Goal: Information Seeking & Learning: Learn about a topic

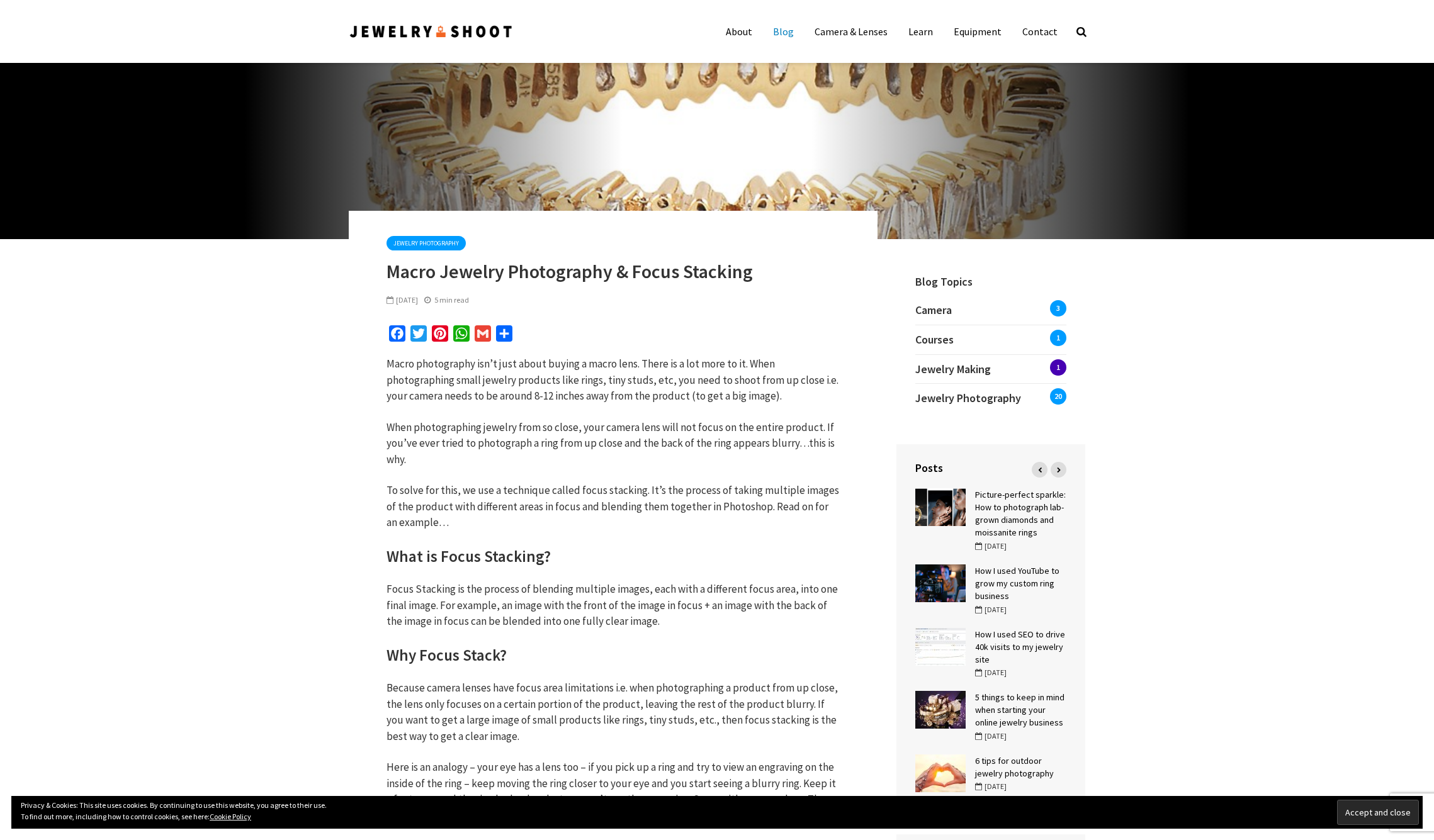
click at [787, 31] on link "Blog" at bounding box center [783, 31] width 40 height 25
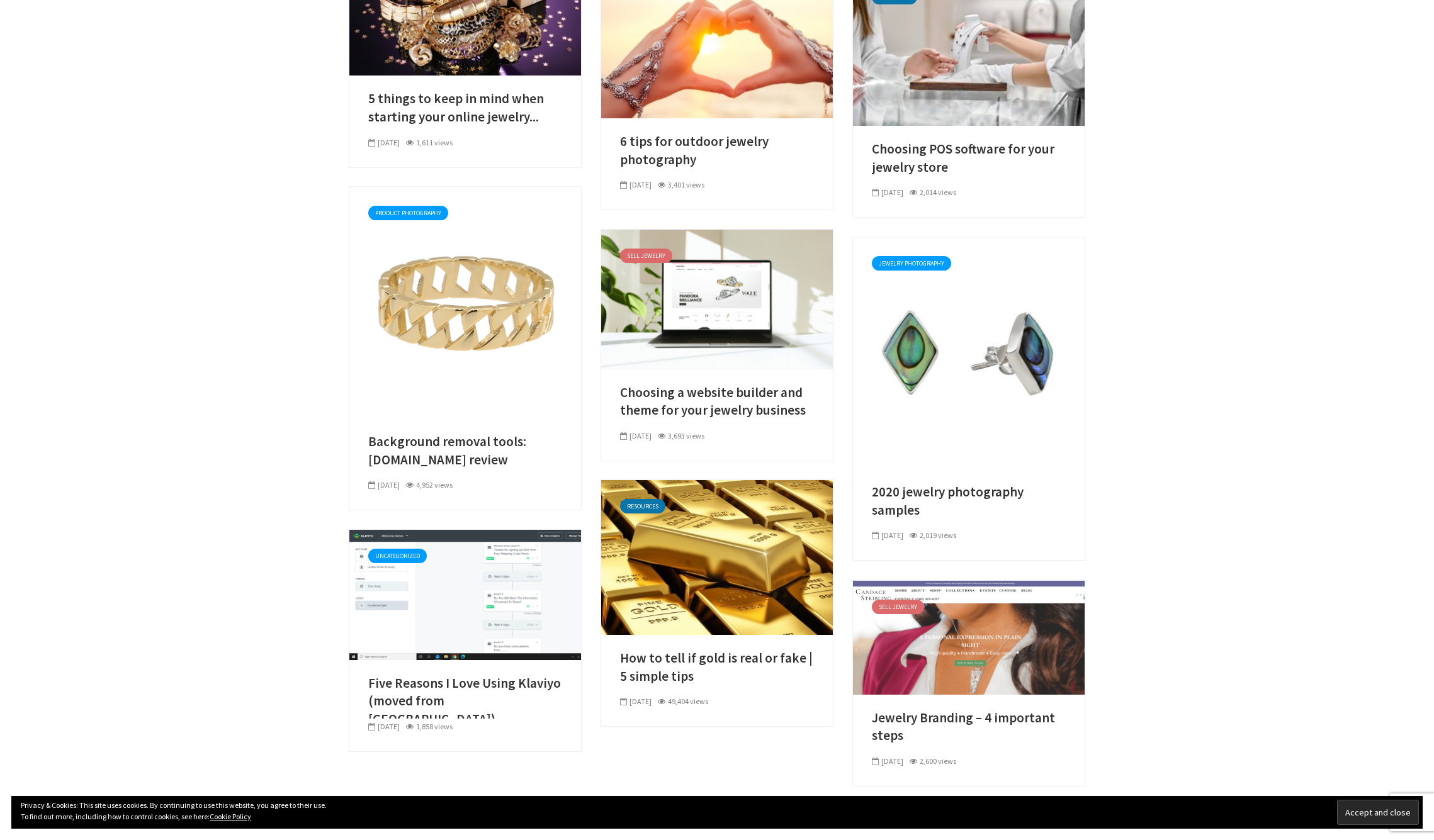
scroll to position [845, 0]
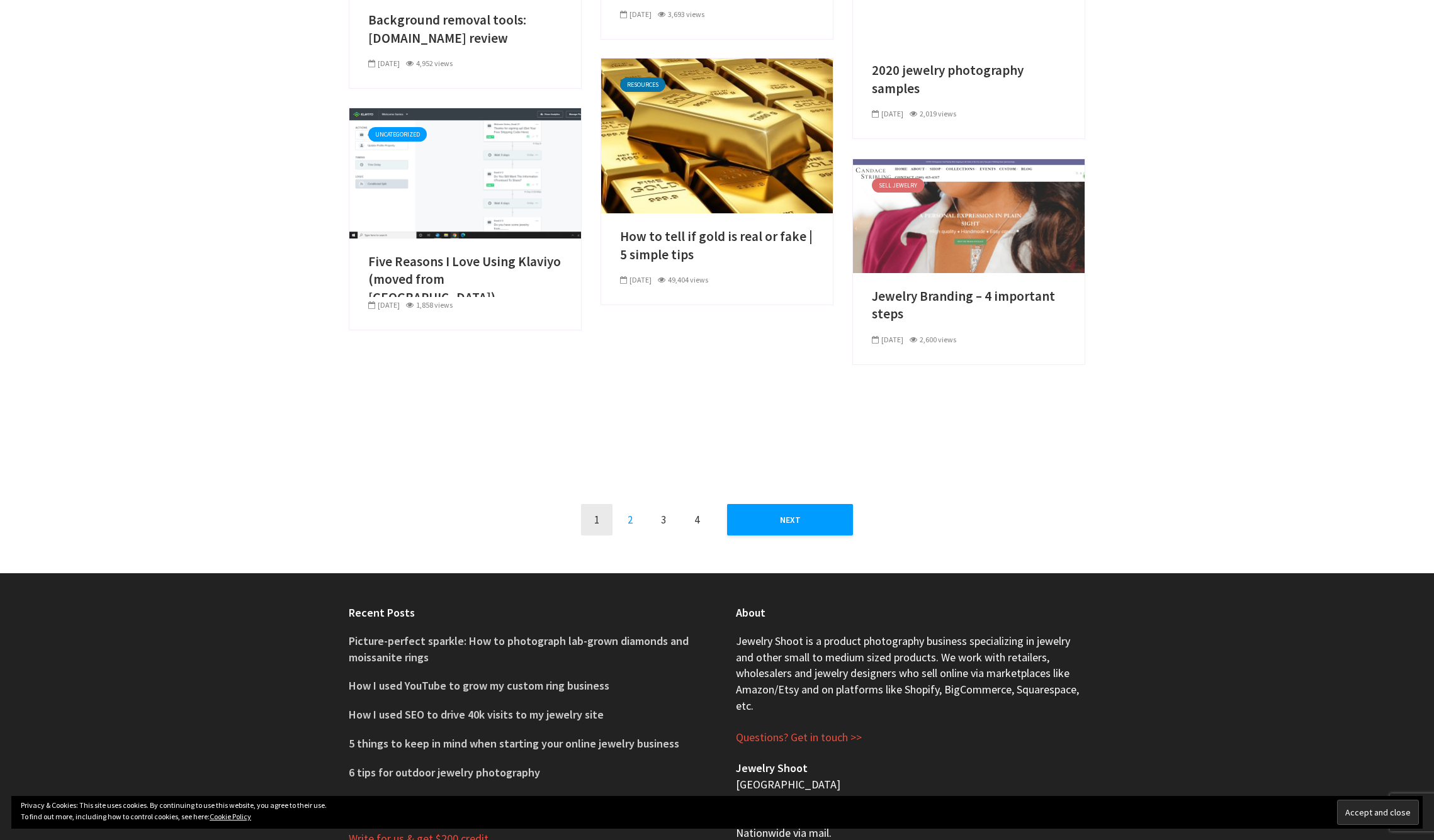
click at [622, 522] on link "2" at bounding box center [630, 519] width 31 height 31
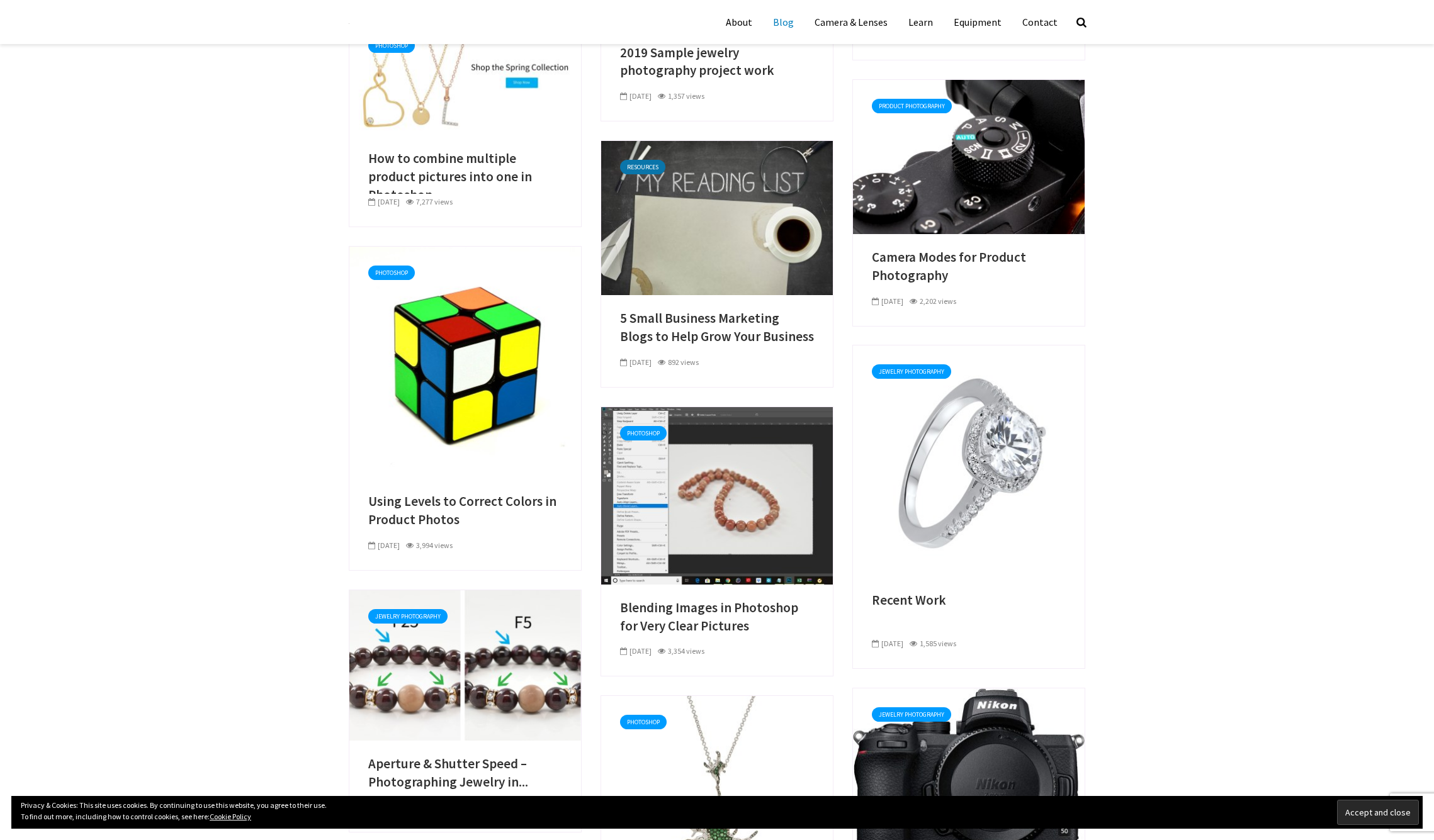
scroll to position [86, 0]
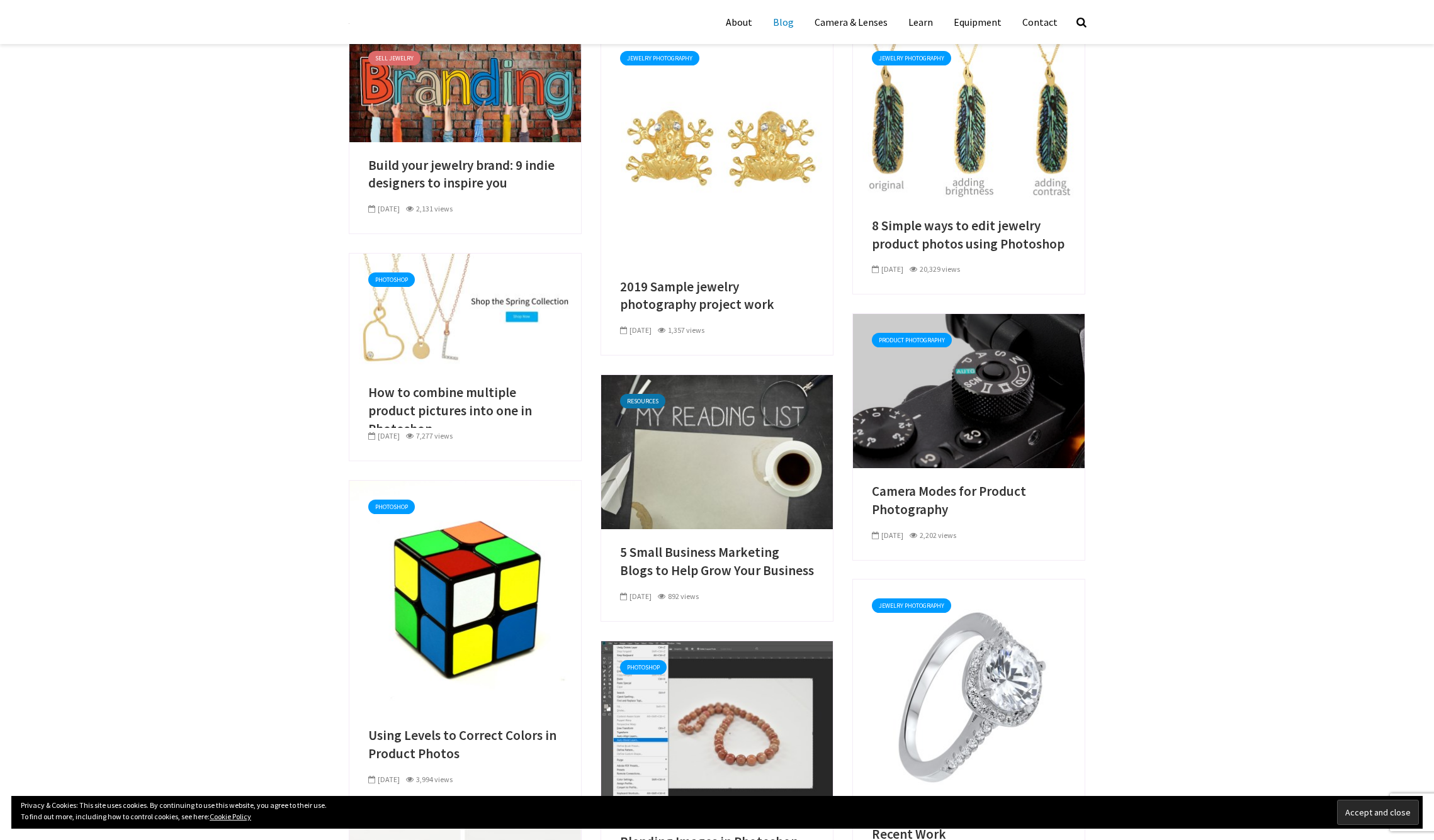
click at [1015, 396] on link at bounding box center [969, 390] width 232 height 13
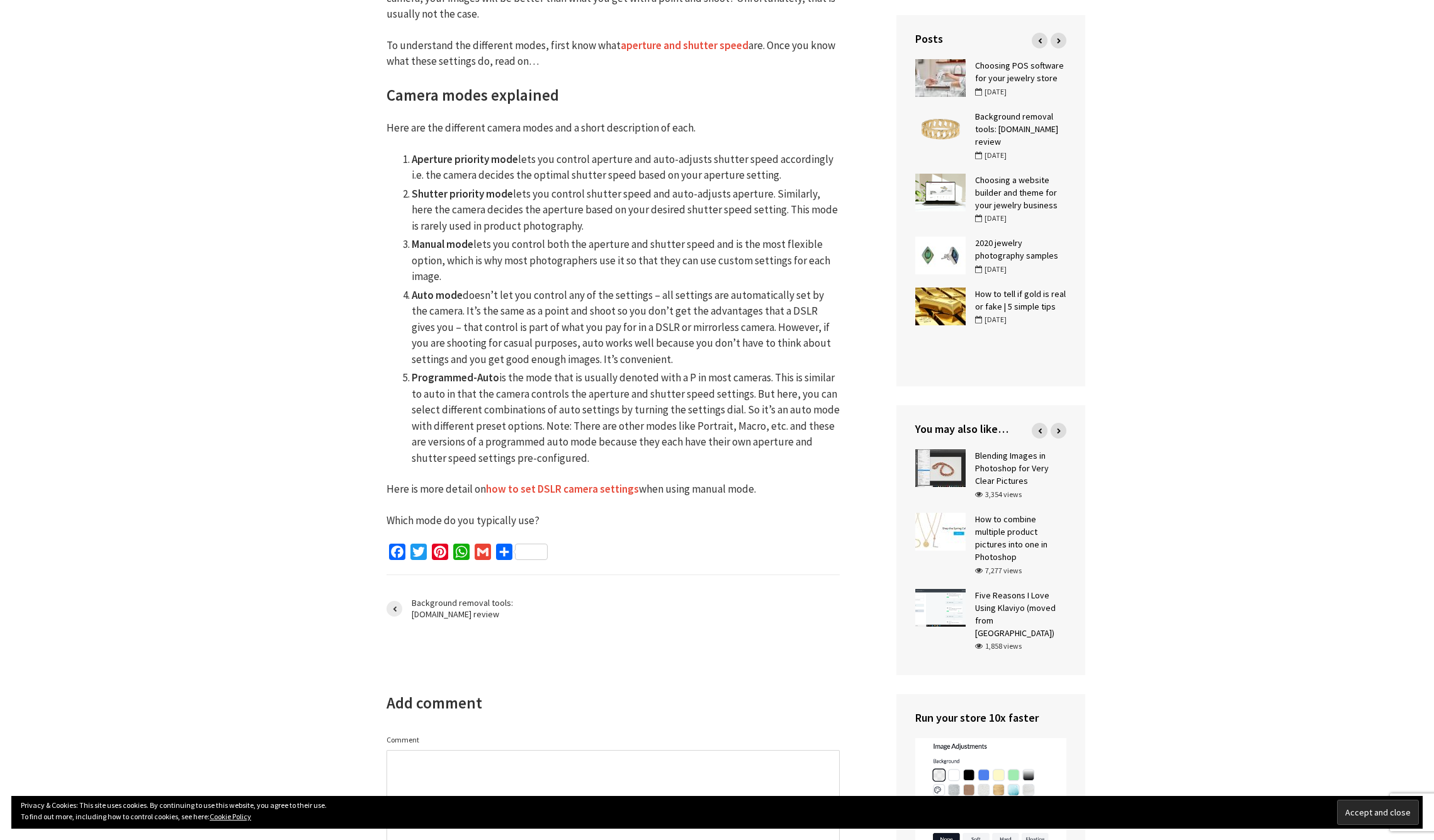
scroll to position [471, 0]
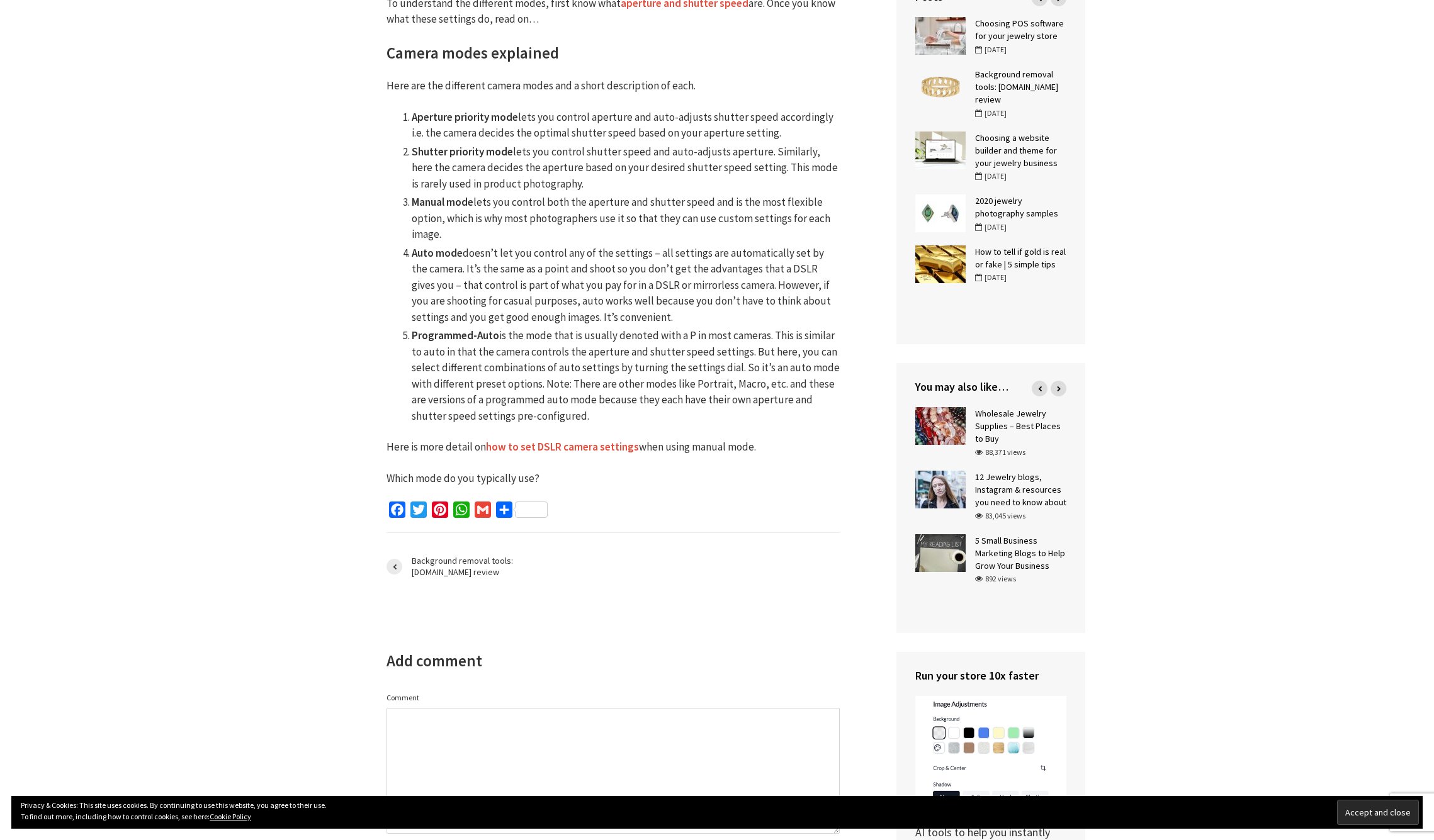
click at [574, 440] on link "how to set DSLR camera settings" at bounding box center [562, 447] width 153 height 15
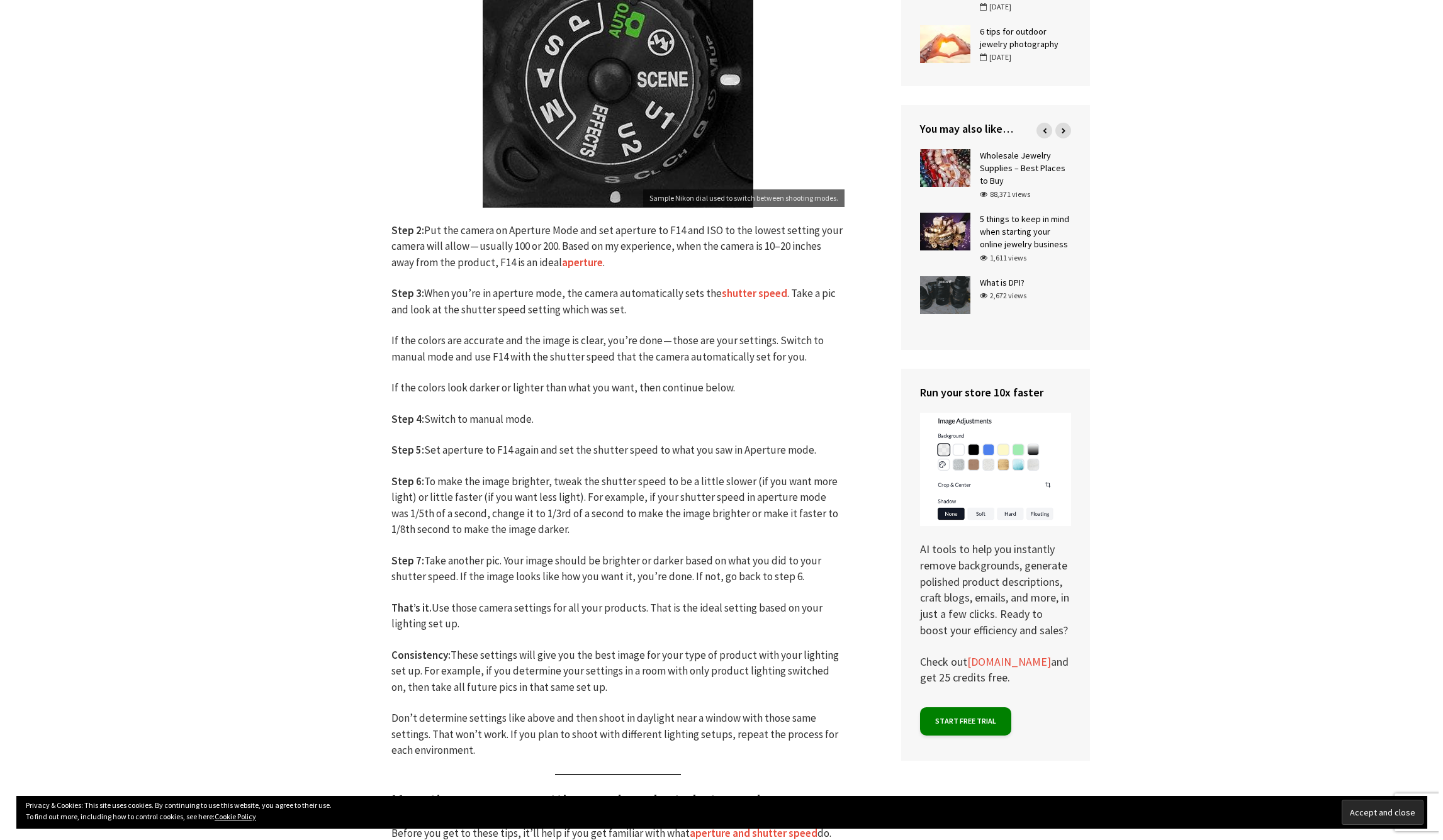
scroll to position [732, 0]
